Goal: Book appointment/travel/reservation

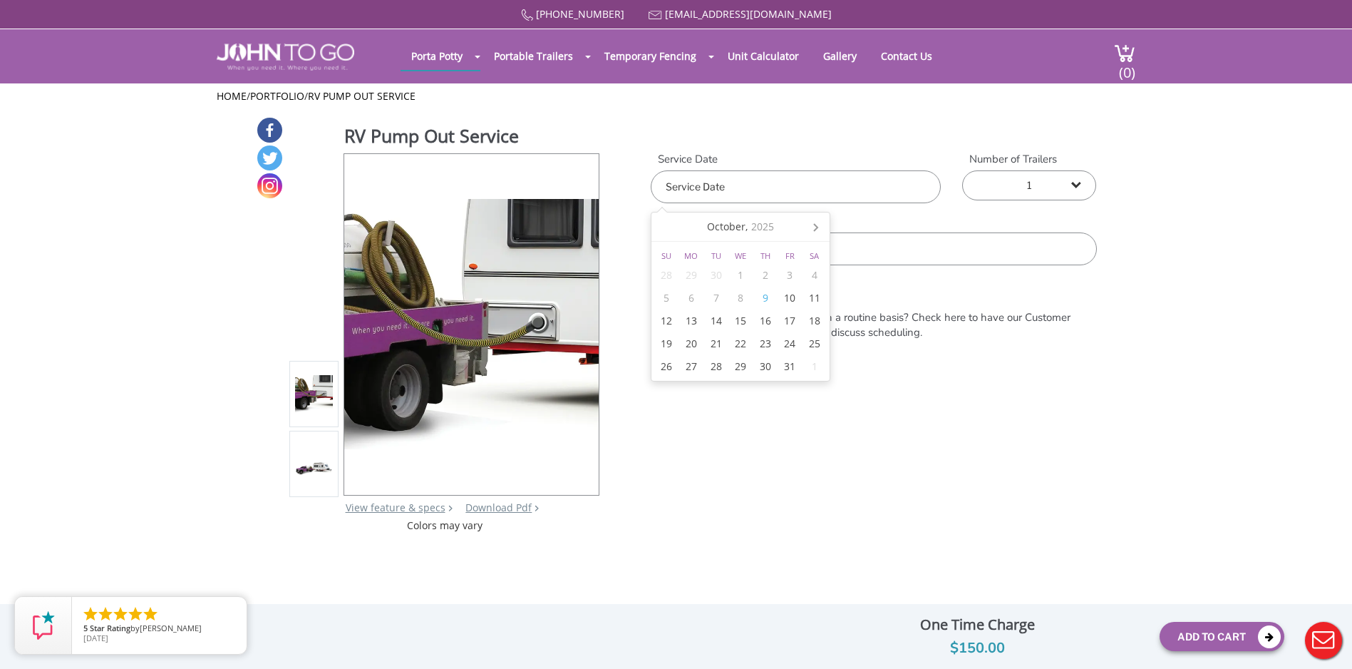
click at [779, 193] on input "text" at bounding box center [796, 186] width 290 height 33
click at [789, 298] on div "10" at bounding box center [790, 298] width 25 height 23
type input "10/10/2025"
click at [854, 396] on form "Service Date 10/10/2025 Number of Trailers 1 2 (5% discount) 3 (8% discount) 4 …" at bounding box center [874, 279] width 446 height 255
click at [721, 255] on input "text" at bounding box center [874, 248] width 446 height 33
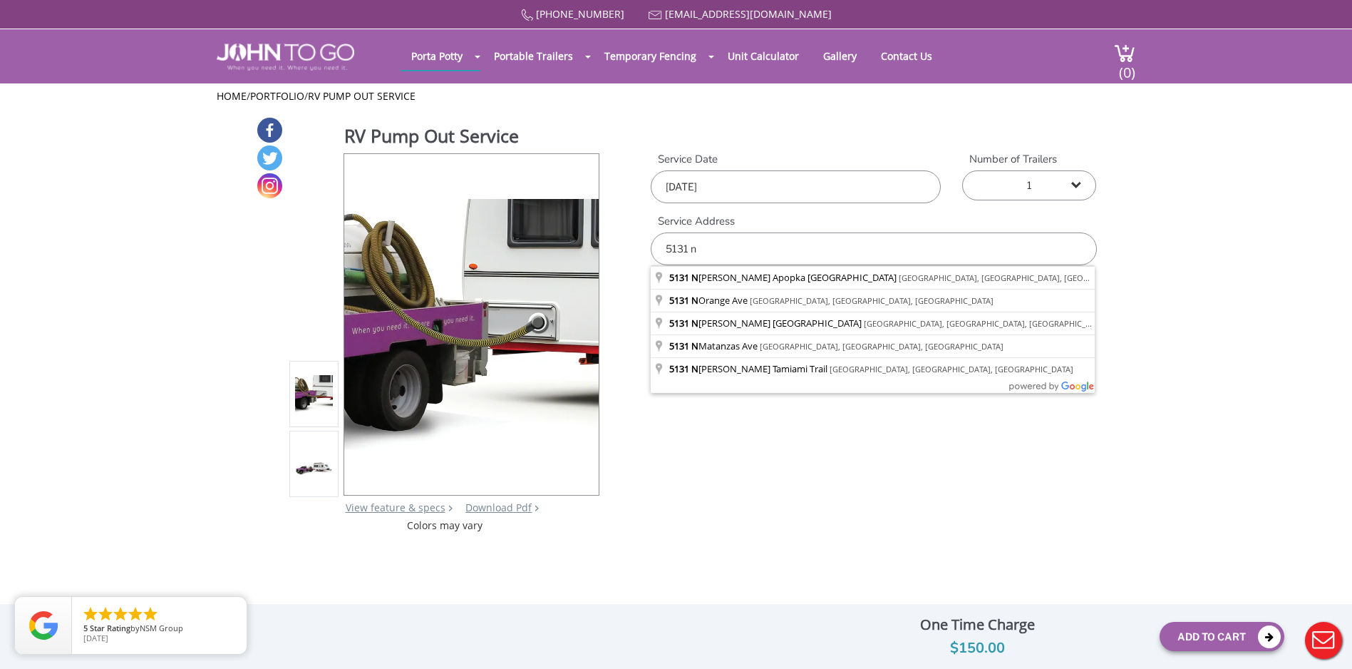
type input "5131 North Apopka Vineland Road, Orlando, FL, USA"
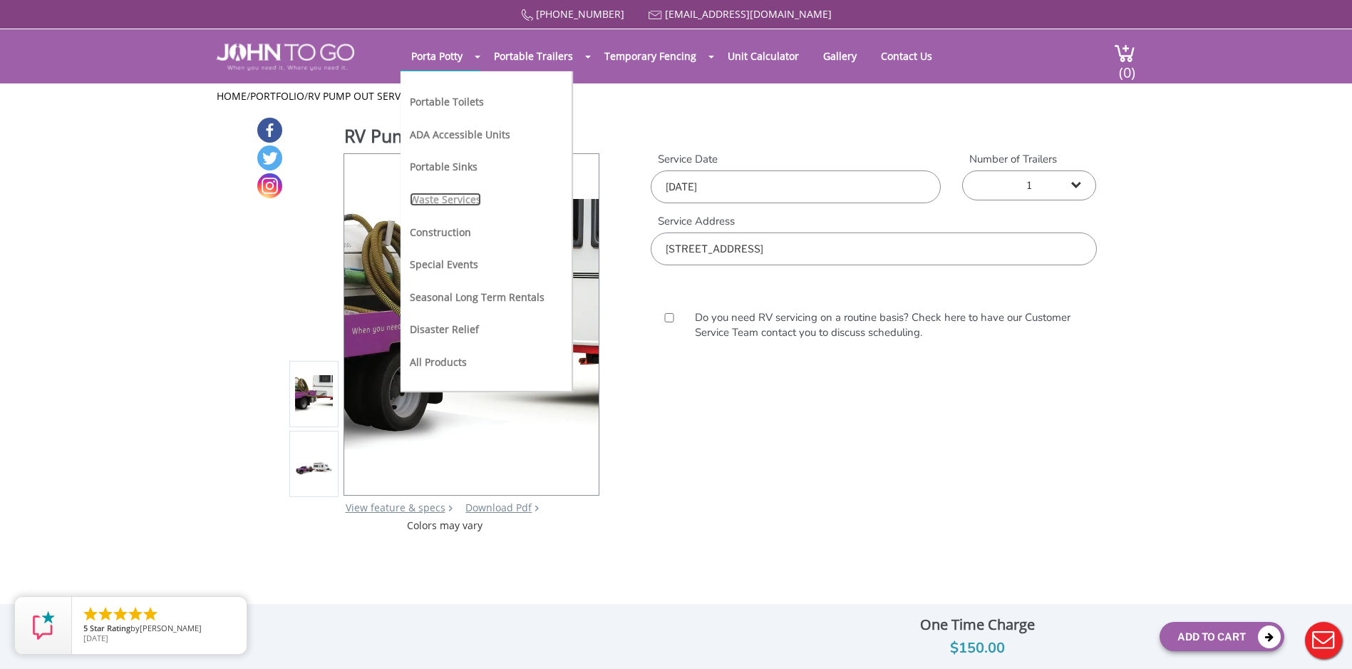
click at [440, 200] on link "Waste Services" at bounding box center [445, 199] width 71 height 14
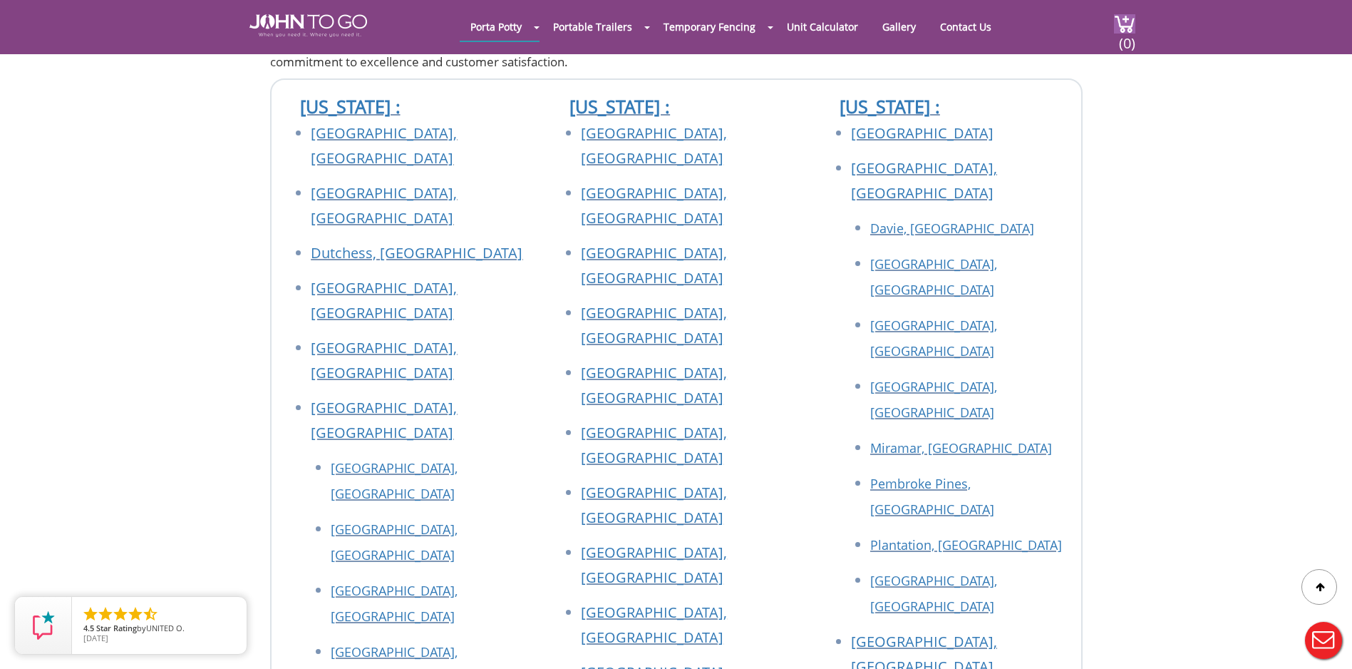
scroll to position [2994, 0]
